Goal: Navigation & Orientation: Find specific page/section

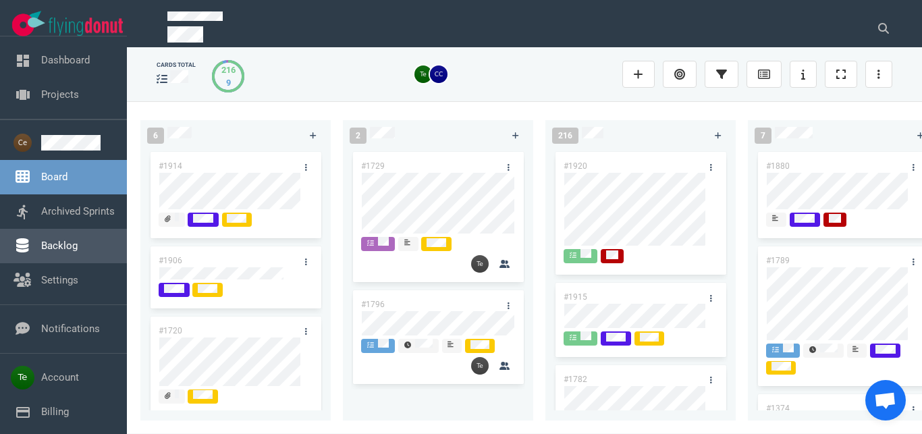
click at [59, 252] on link "Backlog" at bounding box center [59, 246] width 36 height 12
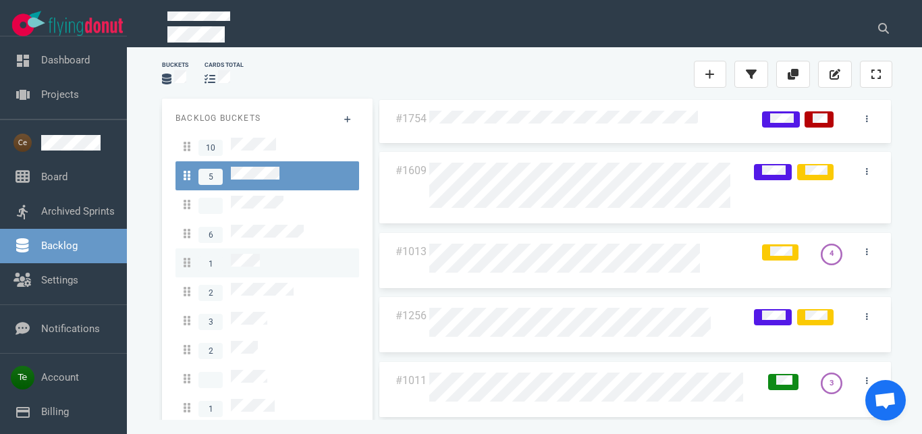
click at [265, 254] on div "1" at bounding box center [267, 263] width 167 height 18
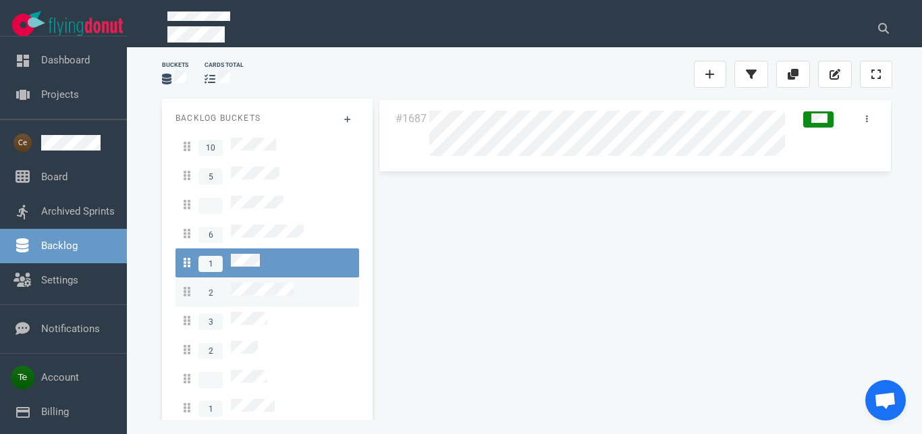
click at [258, 277] on link "2" at bounding box center [267, 291] width 184 height 29
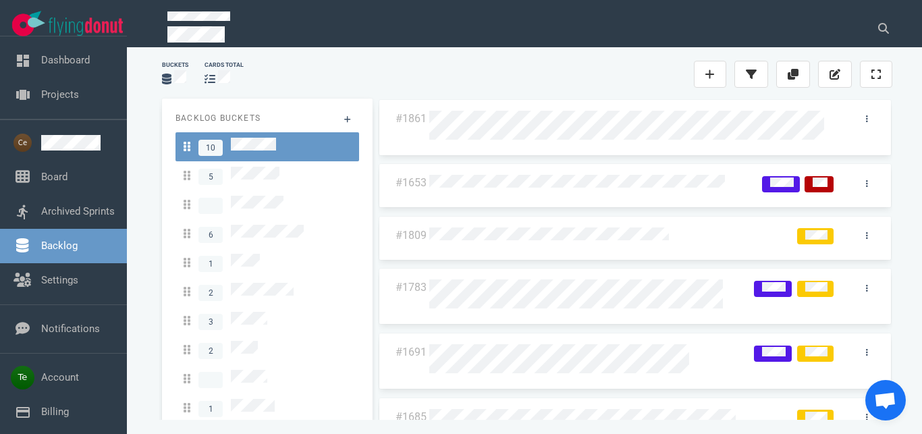
drag, startPoint x: 371, startPoint y: 162, endPoint x: 363, endPoint y: 260, distance: 98.2
click at [359, 258] on div "Backlog Buckets 10 5 6 1 2 3 2 1 #1861 #1653 #1809 #1783 #1691 #1685 #1668 #1615" at bounding box center [527, 260] width 747 height 340
drag, startPoint x: 369, startPoint y: 62, endPoint x: 368, endPoint y: 138, distance: 76.3
click at [368, 62] on div "Buckets cards total" at bounding box center [527, 74] width 747 height 43
drag, startPoint x: 370, startPoint y: 187, endPoint x: 367, endPoint y: 246, distance: 59.5
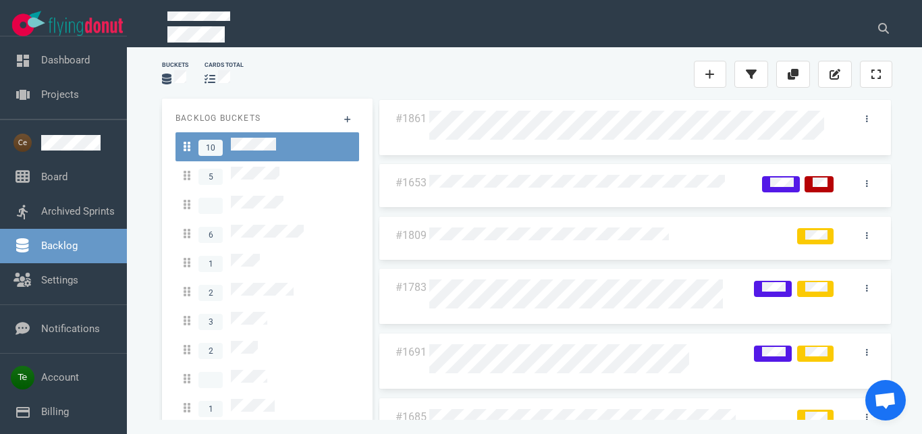
click at [367, 246] on div "Backlog Buckets 10 5 6 1 2 3 2 1 #1861 #1653 #1809 #1783 #1691 #1685 #1668 #1615" at bounding box center [527, 260] width 747 height 340
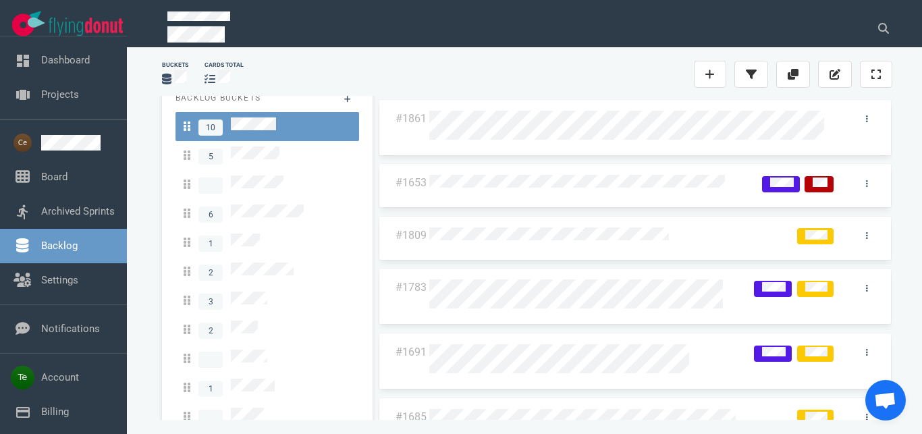
scroll to position [23, 0]
click at [368, 60] on div "Buckets cards total" at bounding box center [527, 74] width 747 height 43
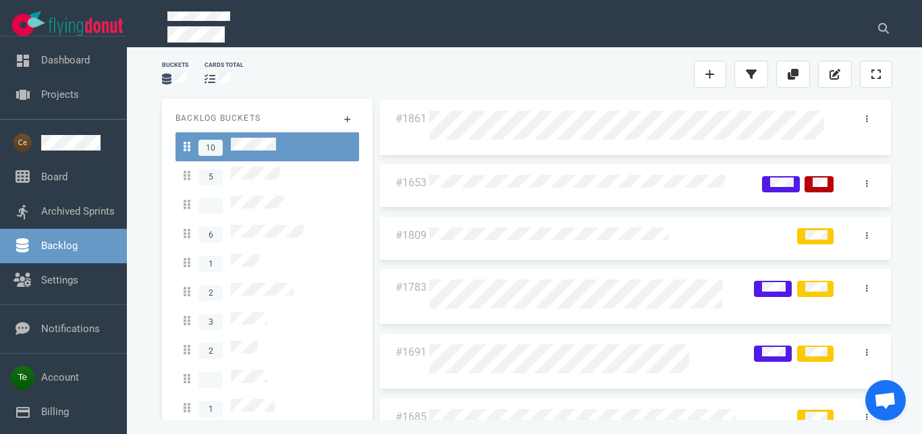
click at [371, 67] on div at bounding box center [362, 74] width 221 height 16
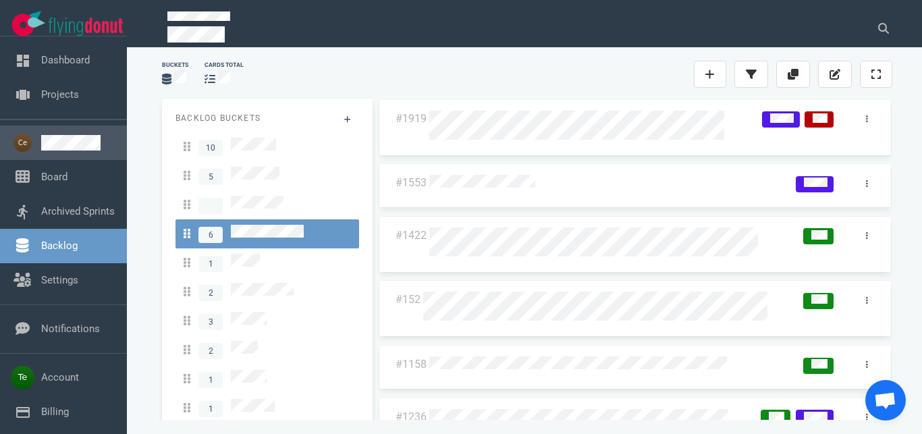
click at [72, 142] on link at bounding box center [78, 143] width 75 height 16
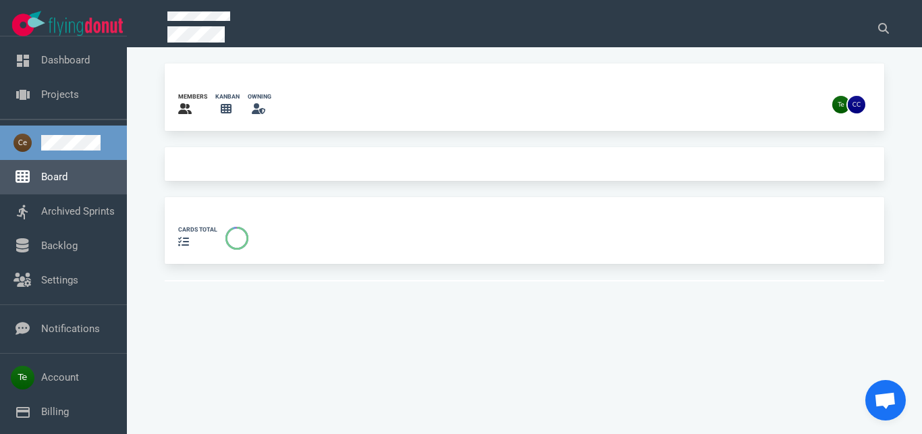
click at [66, 175] on link "Board" at bounding box center [54, 177] width 26 height 12
